Goal: Information Seeking & Learning: Learn about a topic

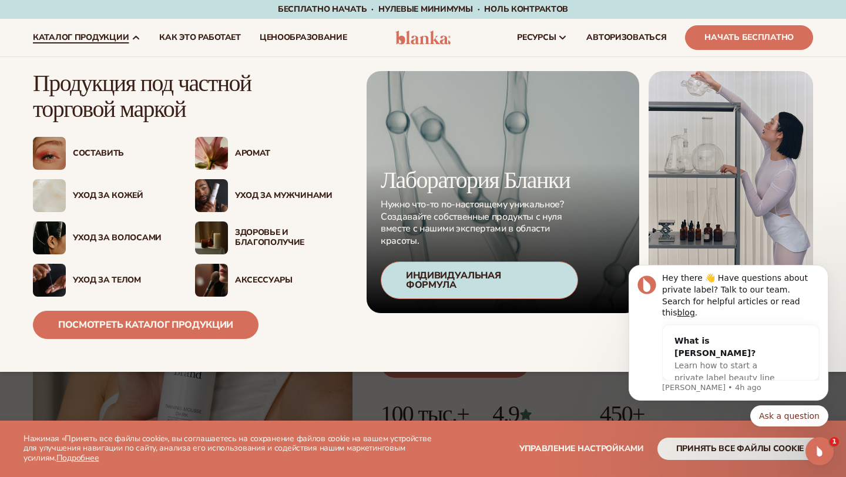
click at [103, 30] on link "каталог продукции" at bounding box center [86, 38] width 126 height 38
click at [256, 153] on font "Аромат" at bounding box center [252, 152] width 35 height 11
